Goal: Transaction & Acquisition: Book appointment/travel/reservation

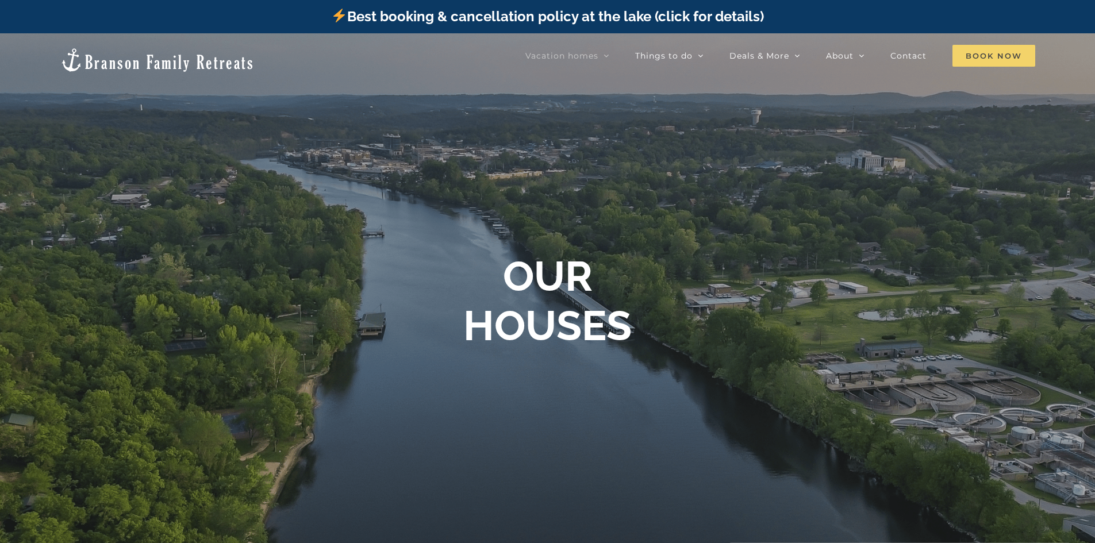
click at [999, 52] on span "Book Now" at bounding box center [994, 56] width 83 height 22
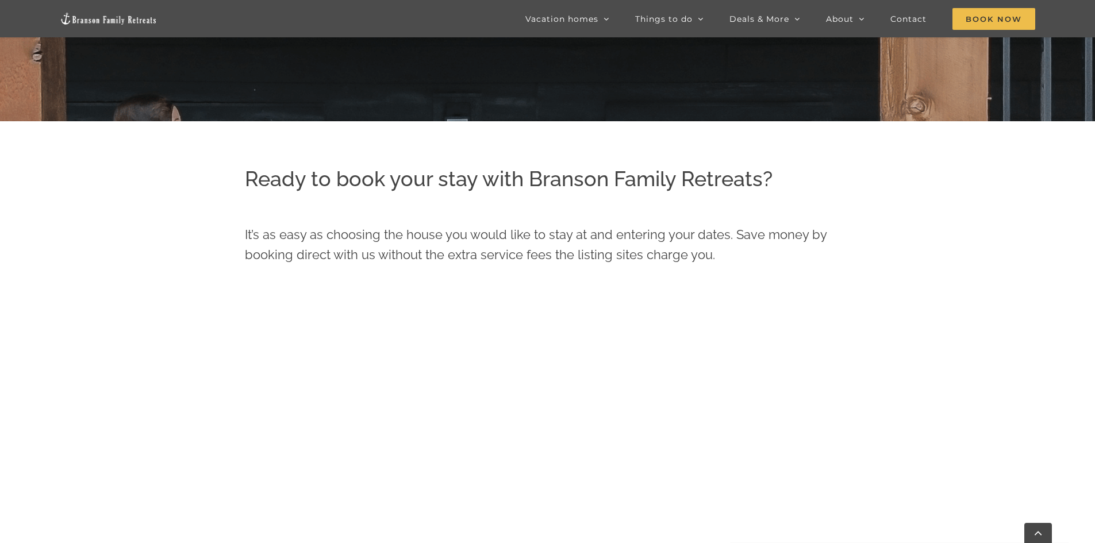
scroll to position [460, 0]
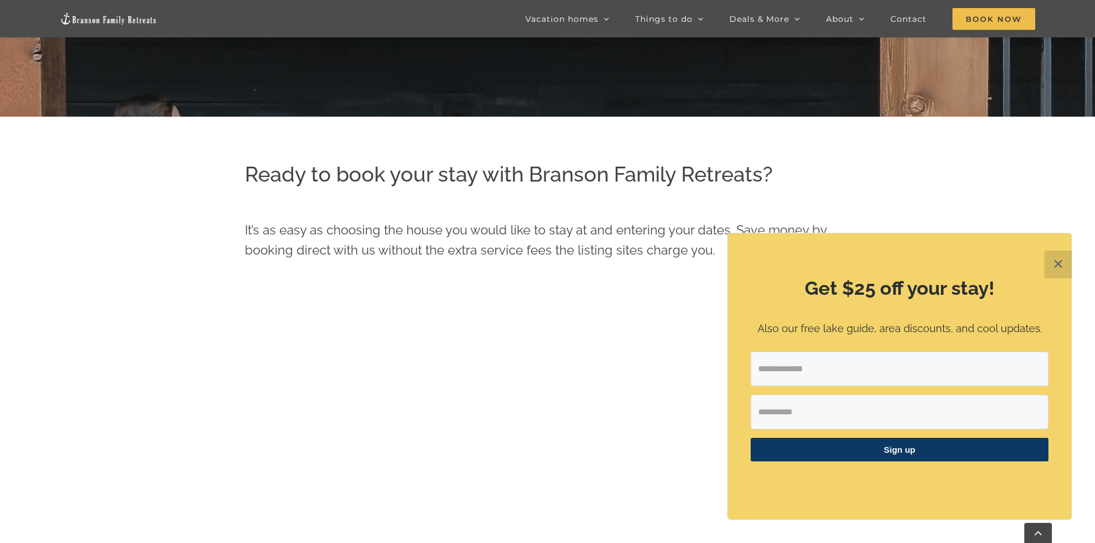
click at [1058, 268] on button "✕" at bounding box center [1059, 265] width 28 height 28
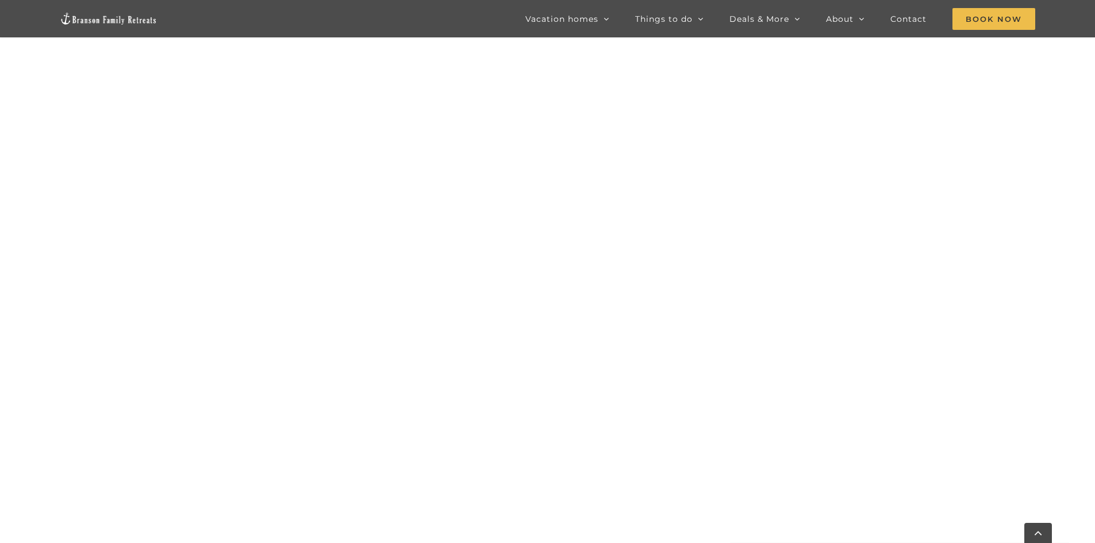
scroll to position [888, 0]
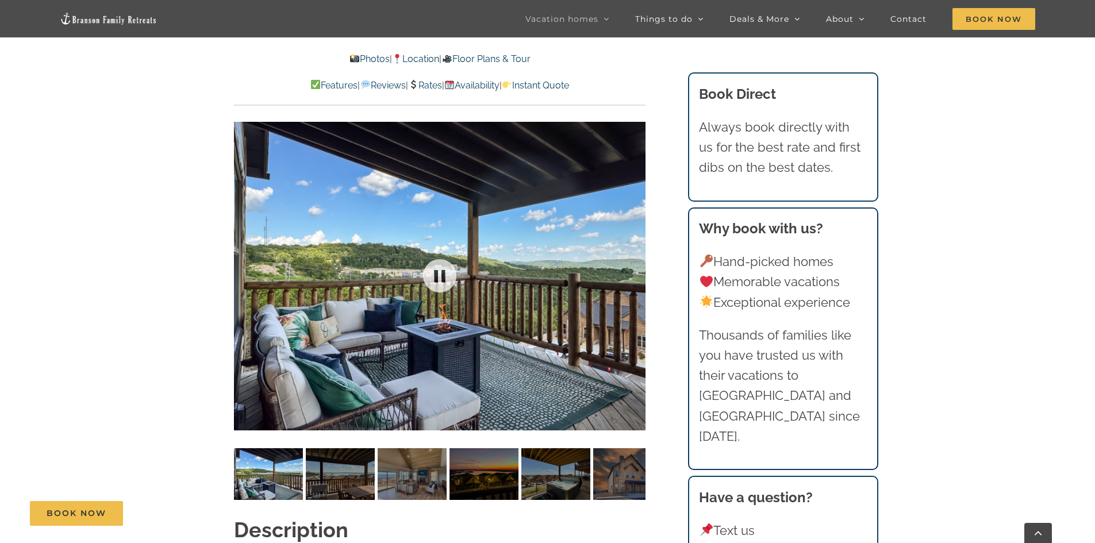
scroll to position [862, 0]
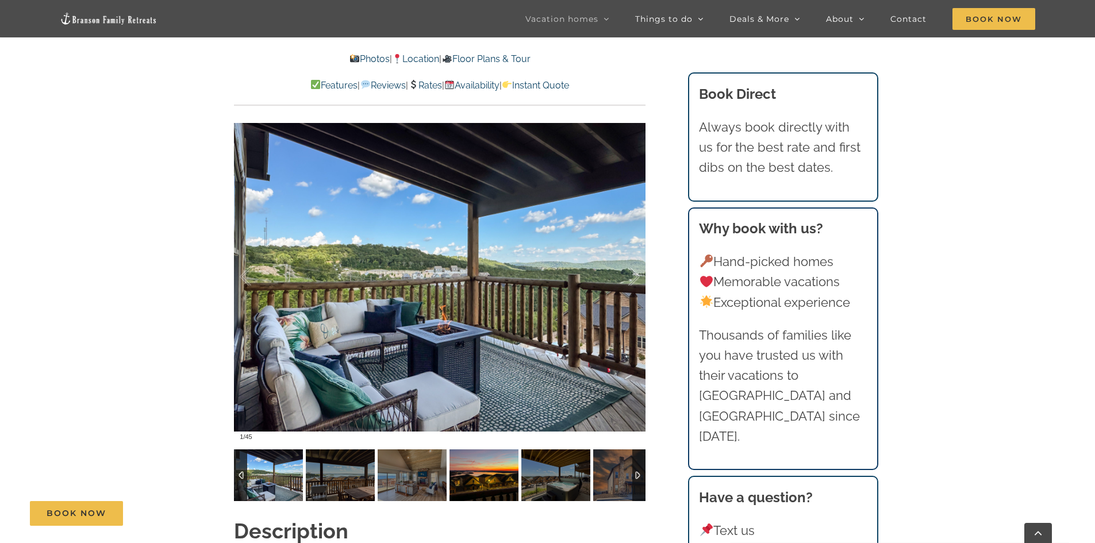
click at [481, 463] on img at bounding box center [484, 476] width 69 height 52
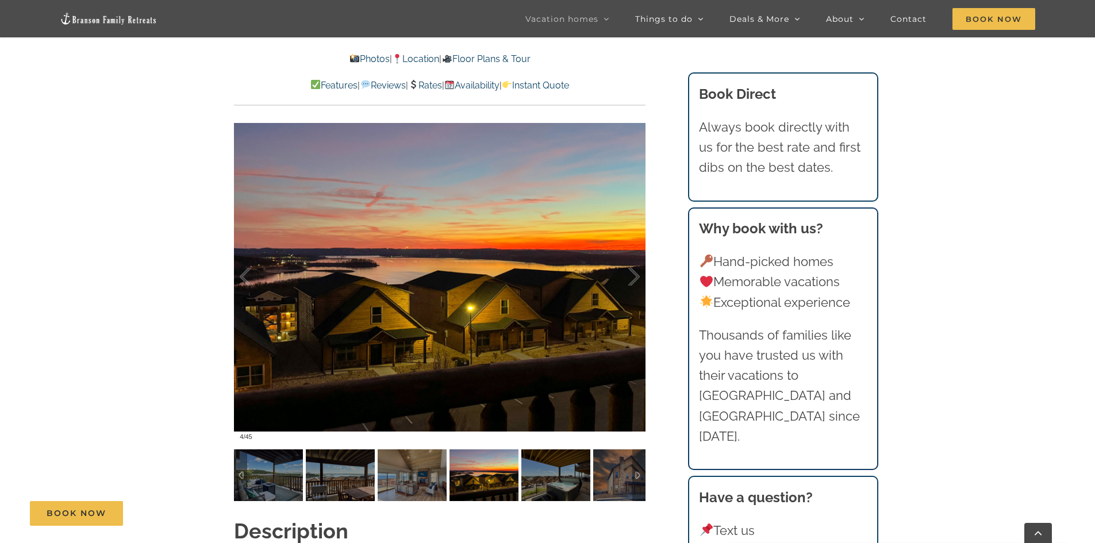
click at [488, 450] on img at bounding box center [484, 476] width 69 height 52
click at [492, 461] on img at bounding box center [484, 476] width 69 height 52
click at [555, 453] on img at bounding box center [555, 476] width 69 height 52
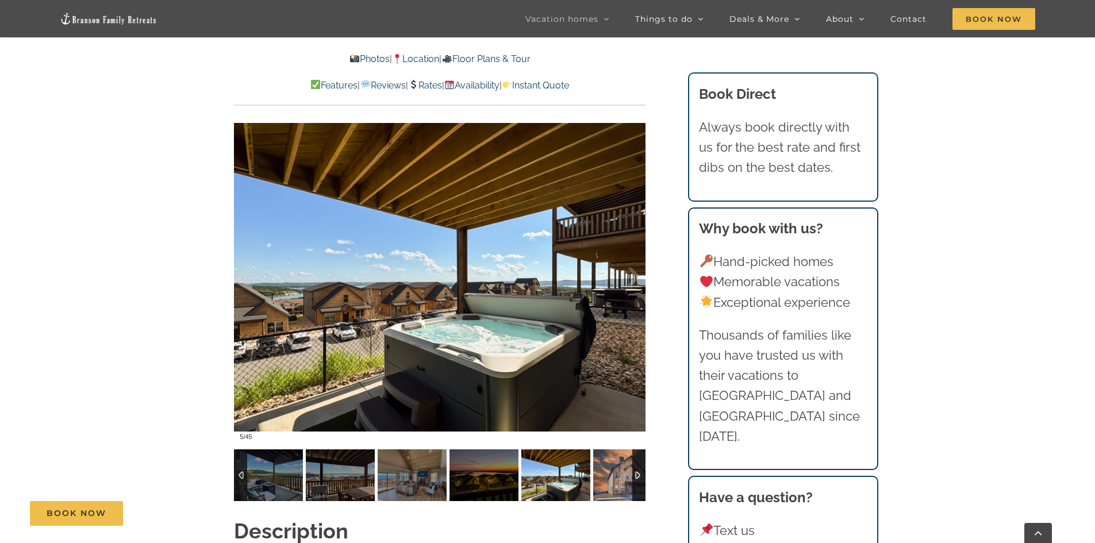
click at [614, 457] on img at bounding box center [627, 476] width 69 height 52
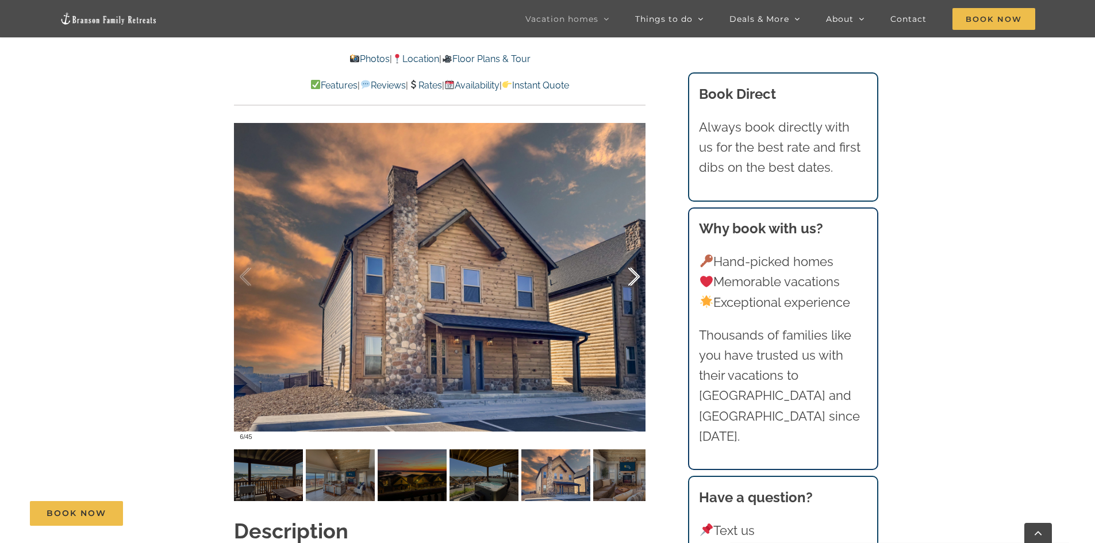
click at [634, 264] on div at bounding box center [622, 276] width 36 height 71
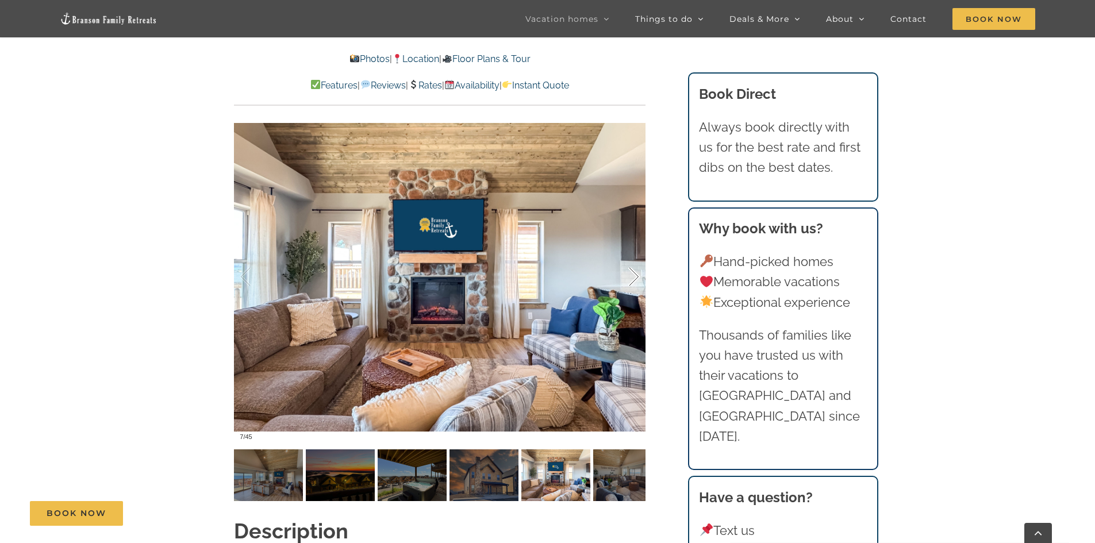
click at [635, 256] on div at bounding box center [622, 276] width 36 height 71
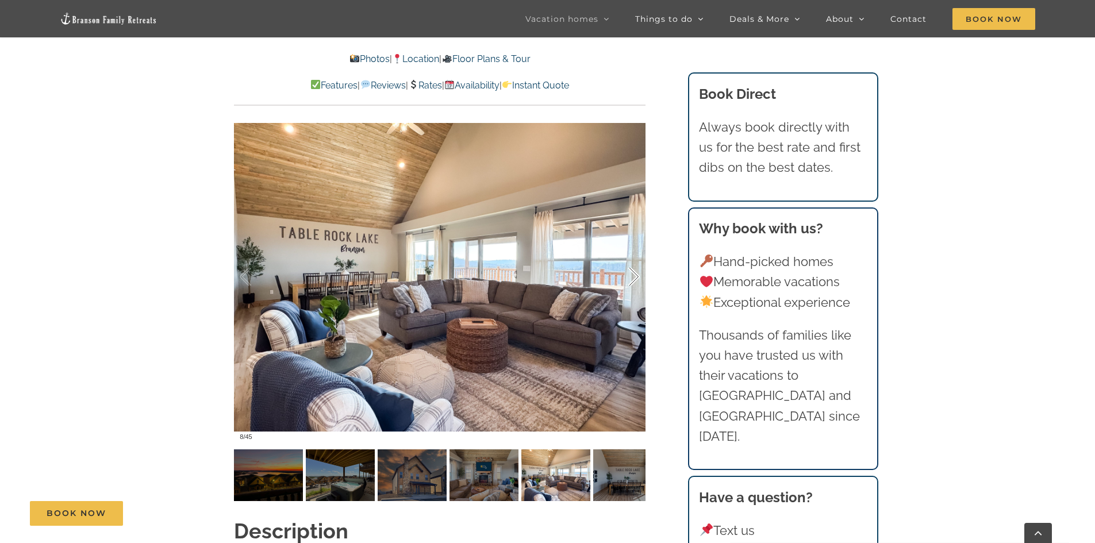
click at [635, 256] on div at bounding box center [622, 276] width 36 height 71
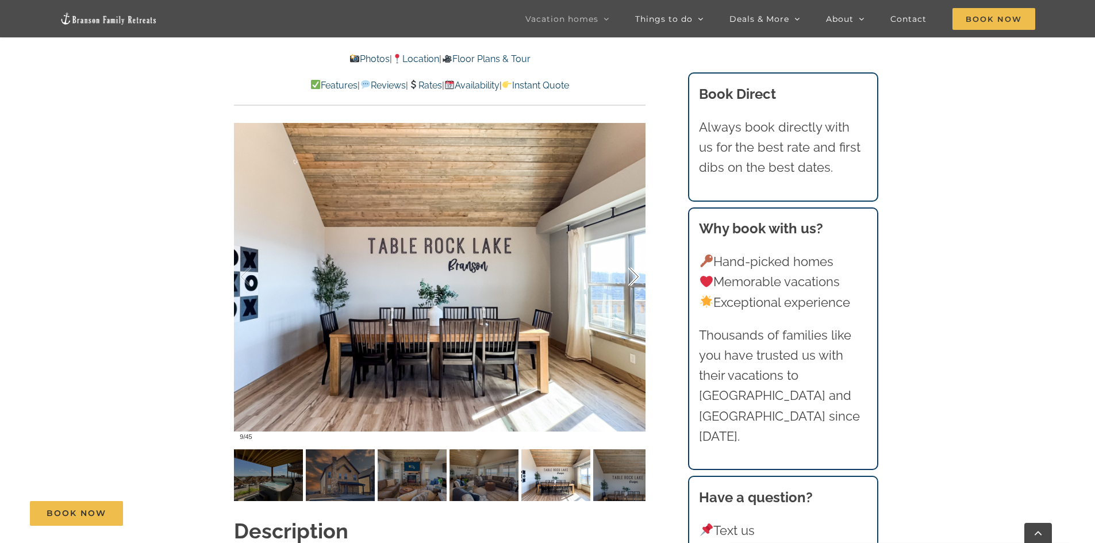
click at [635, 256] on div at bounding box center [622, 276] width 36 height 71
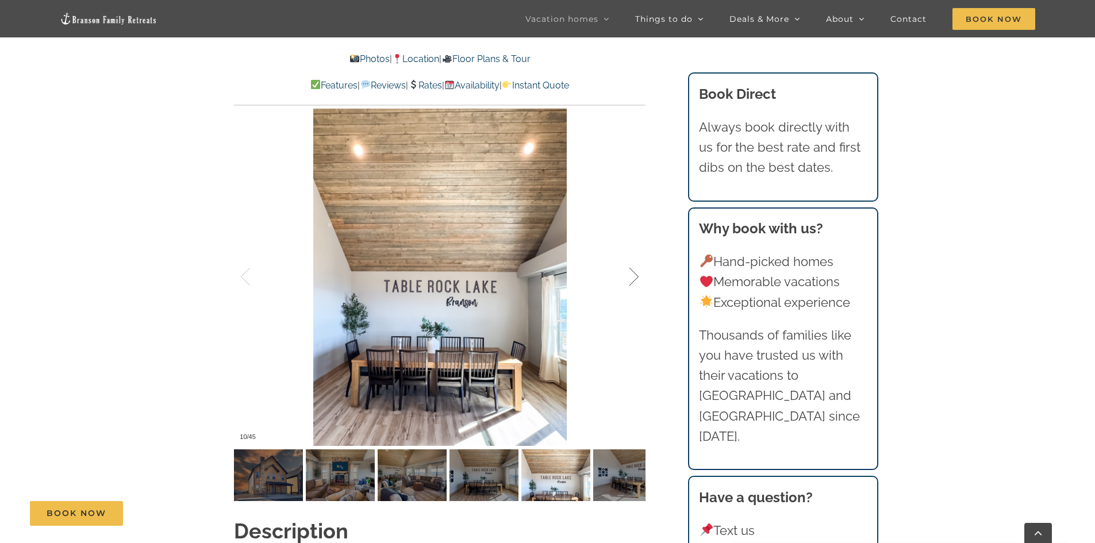
click at [635, 256] on div at bounding box center [622, 276] width 36 height 71
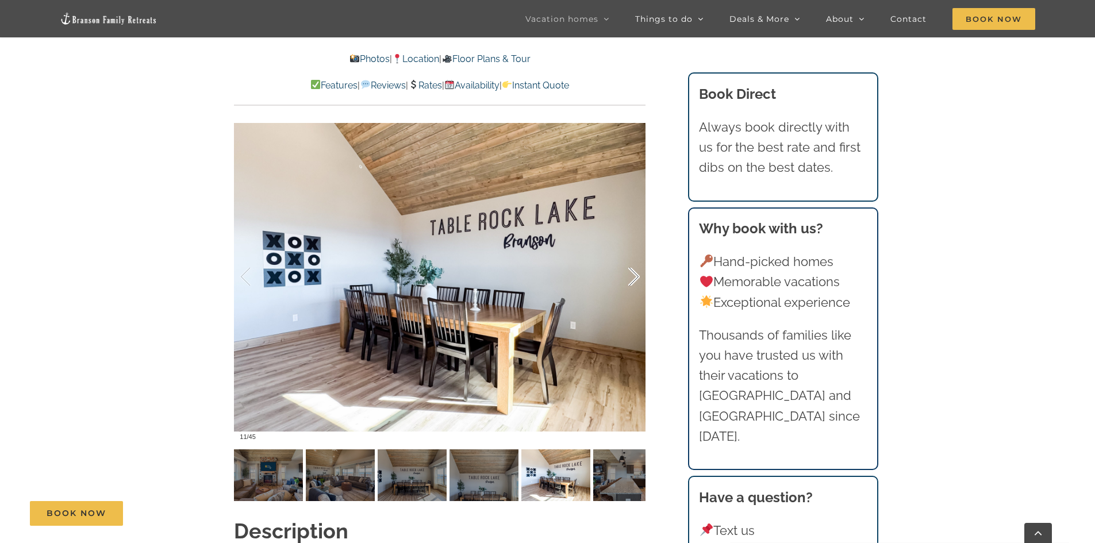
click at [635, 256] on div at bounding box center [622, 276] width 36 height 71
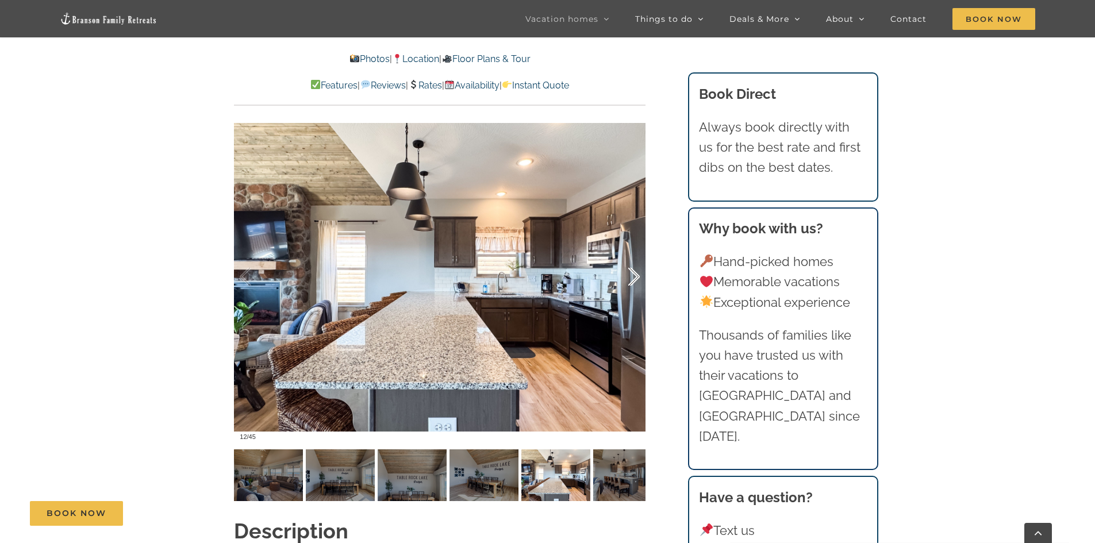
click at [635, 256] on div at bounding box center [622, 276] width 36 height 71
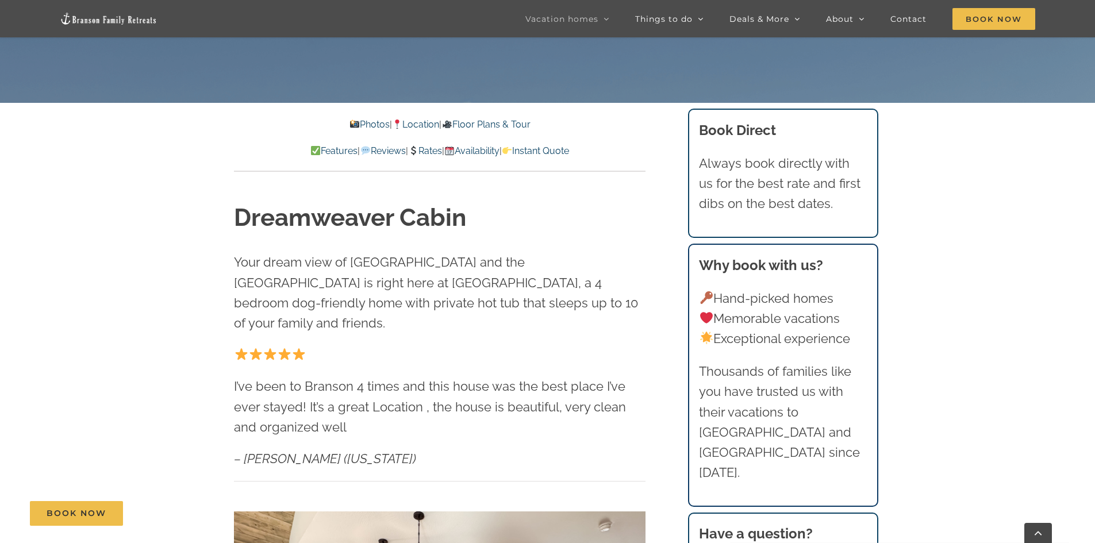
scroll to position [474, 0]
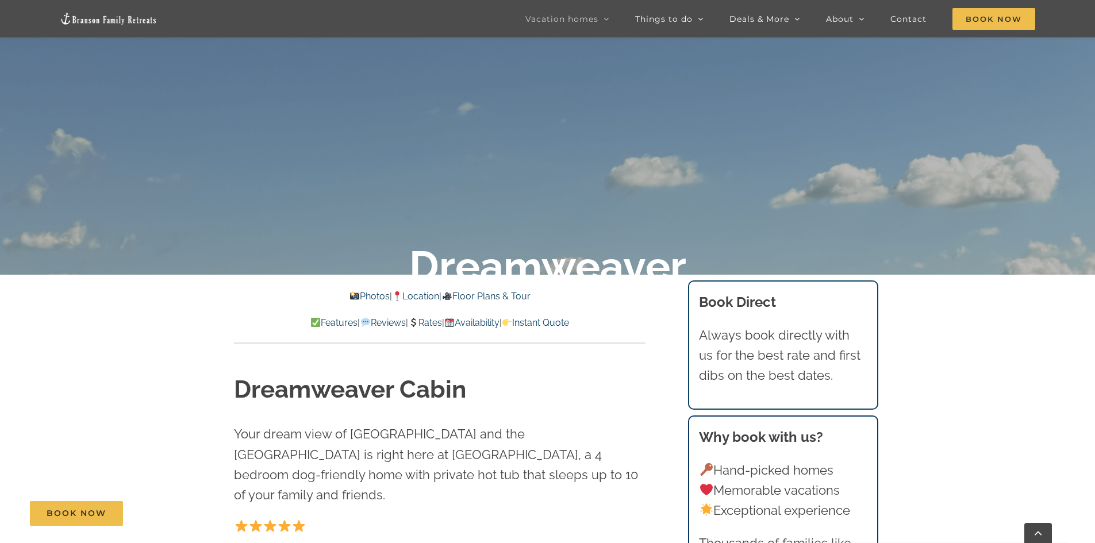
click at [435, 296] on link "Location" at bounding box center [415, 296] width 47 height 11
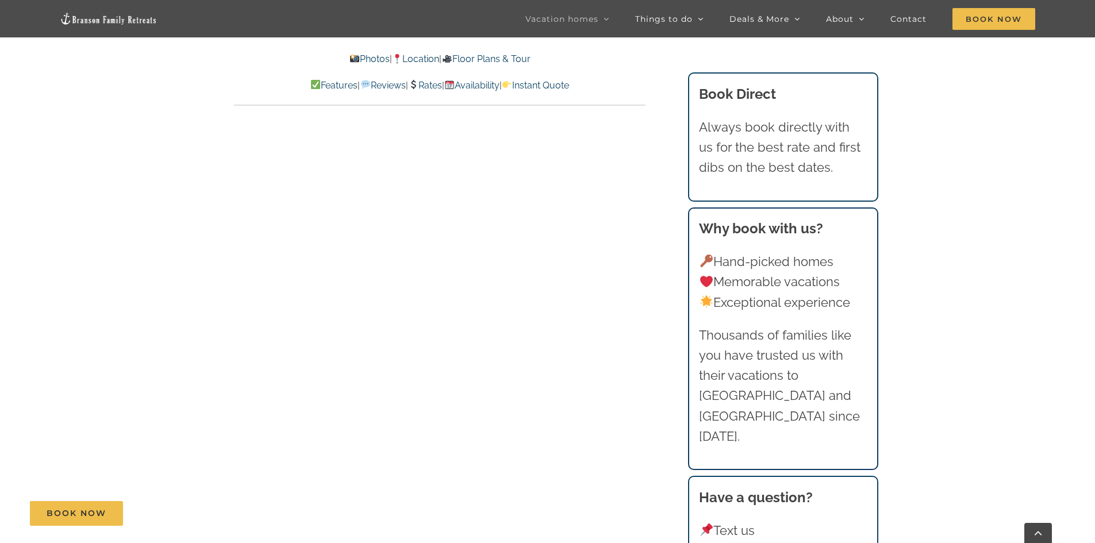
scroll to position [6013, 0]
click at [99, 514] on span "Book Now" at bounding box center [77, 514] width 60 height 10
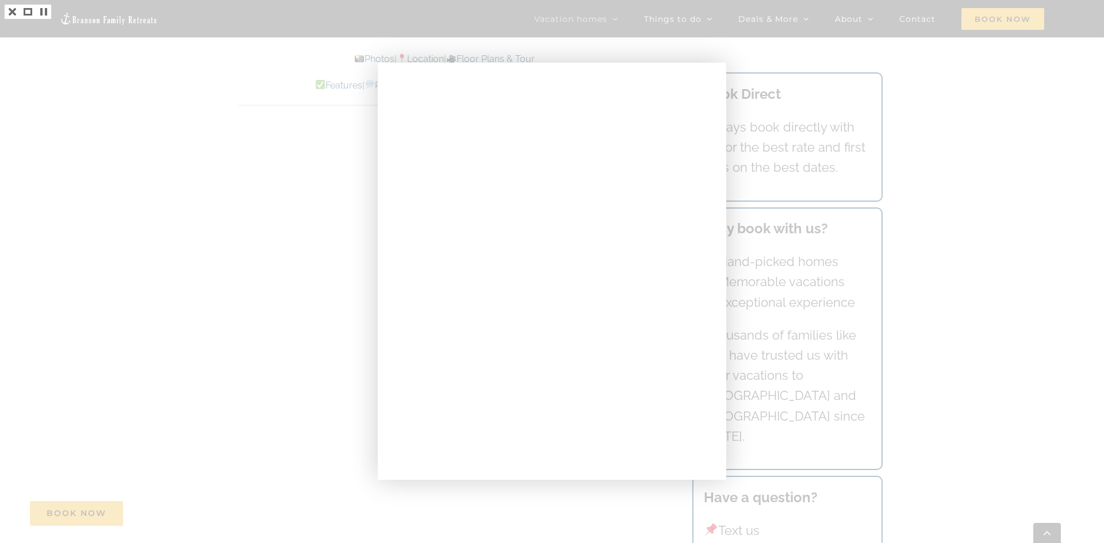
click at [107, 148] on div at bounding box center [552, 271] width 1104 height 543
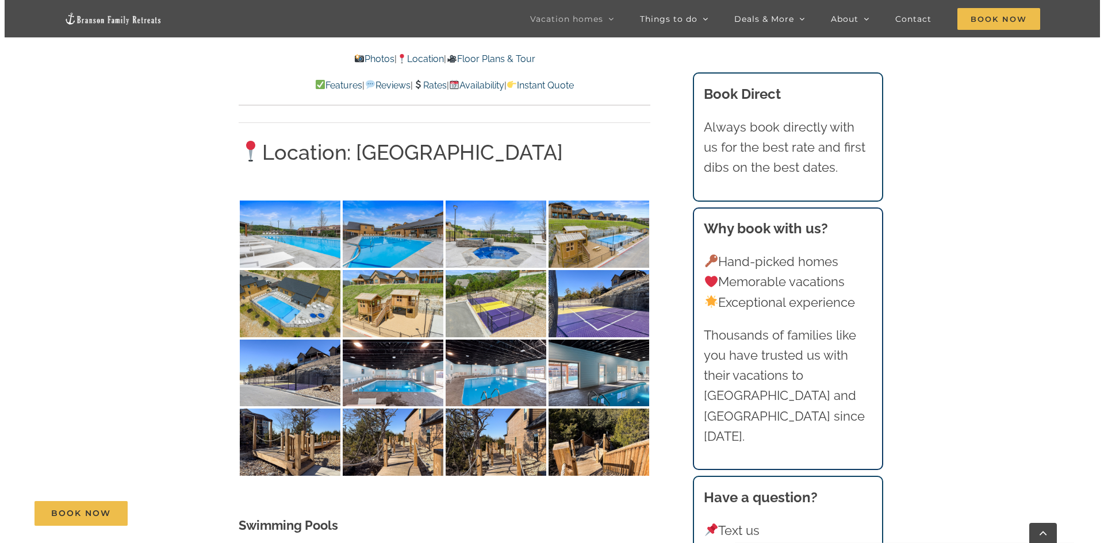
scroll to position [2334, 0]
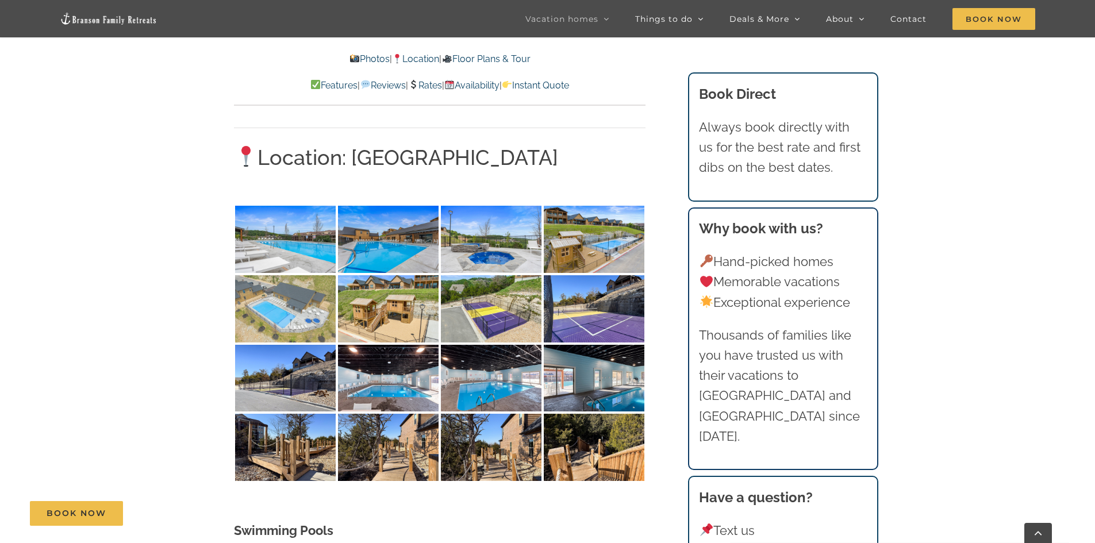
click at [309, 282] on img at bounding box center [285, 308] width 101 height 67
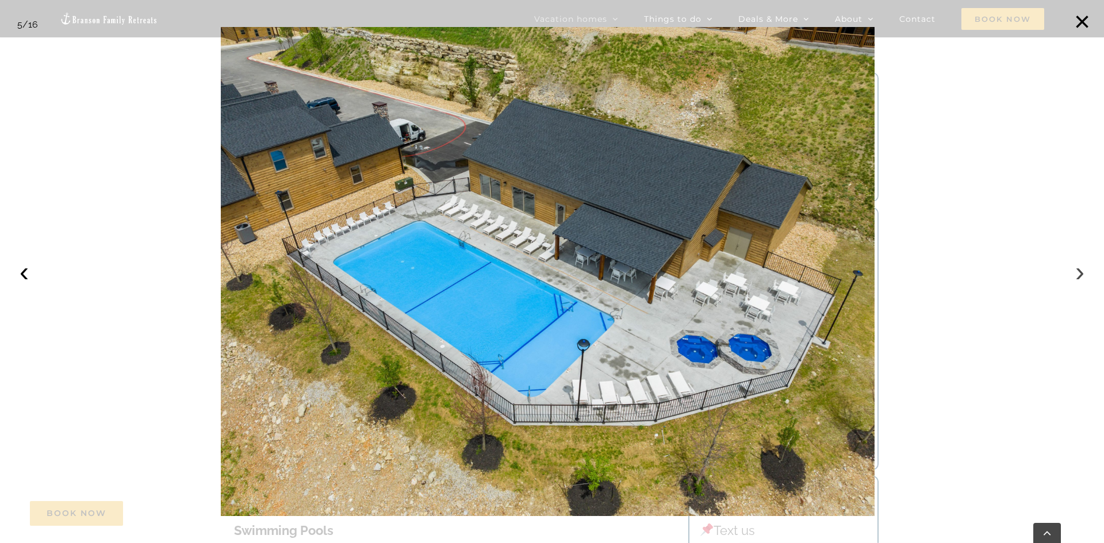
click at [1077, 274] on button "›" at bounding box center [1079, 271] width 25 height 25
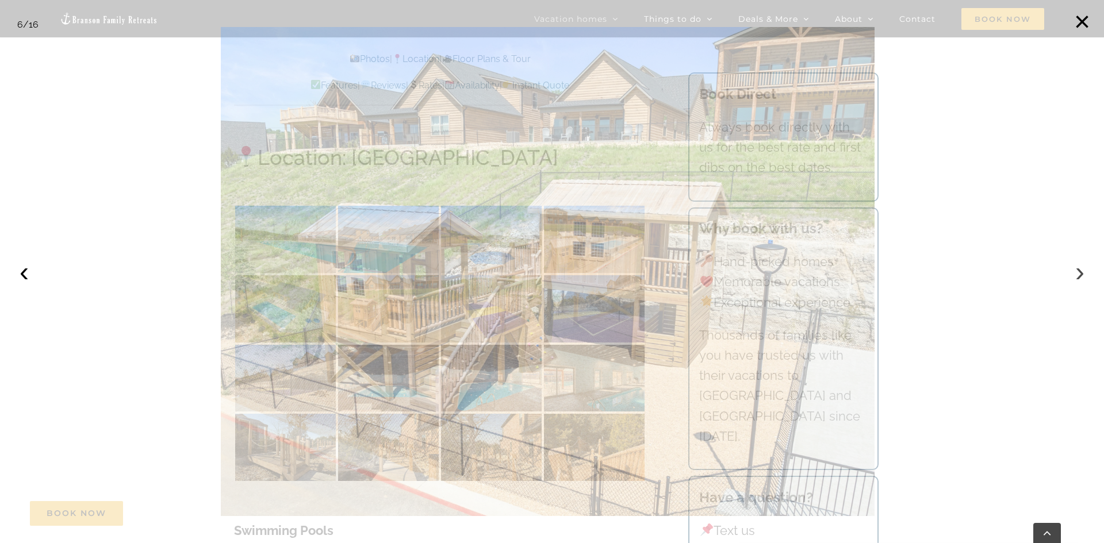
click at [1077, 274] on button "›" at bounding box center [1079, 271] width 25 height 25
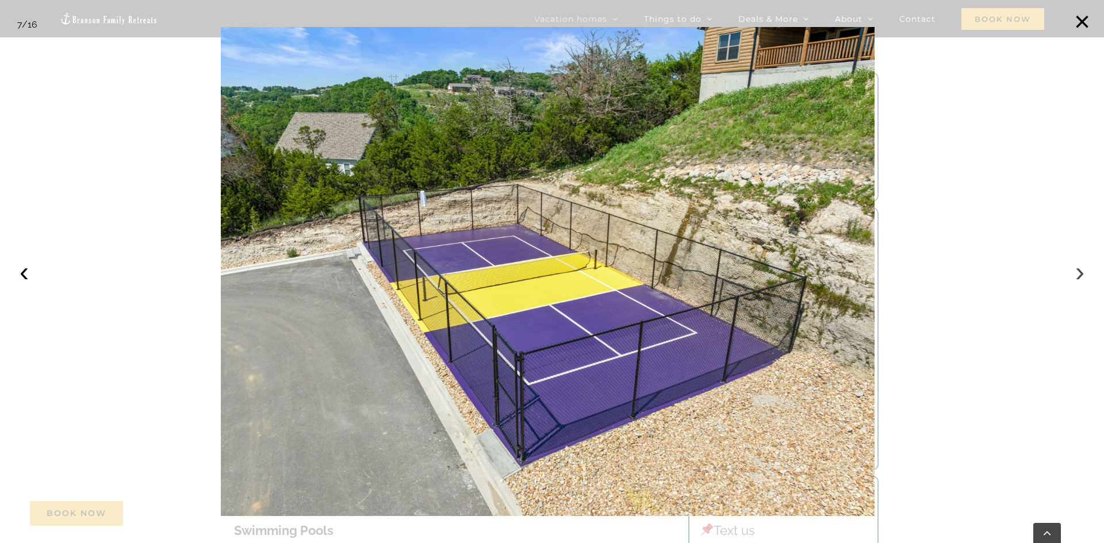
click at [1077, 274] on button "›" at bounding box center [1079, 271] width 25 height 25
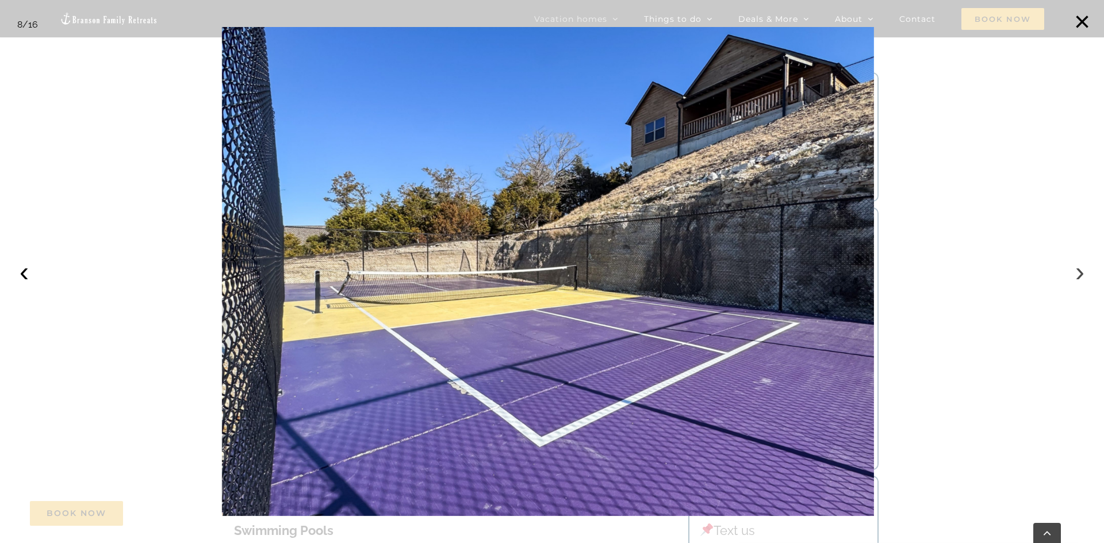
click at [1077, 274] on button "›" at bounding box center [1079, 271] width 25 height 25
